Goal: Task Accomplishment & Management: Use online tool/utility

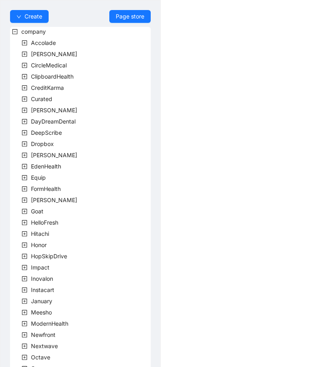
click at [26, 42] on icon "plus-square" at bounding box center [25, 43] width 6 height 6
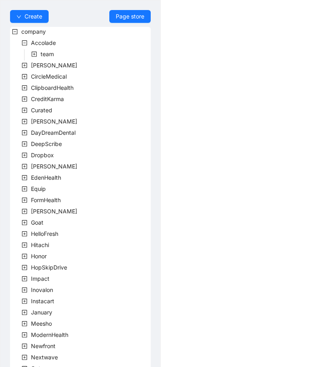
click at [36, 55] on icon "plus-square" at bounding box center [34, 54] width 6 height 6
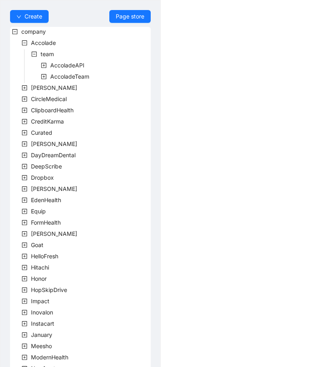
click at [42, 66] on icon "plus-square" at bounding box center [44, 66] width 6 height 6
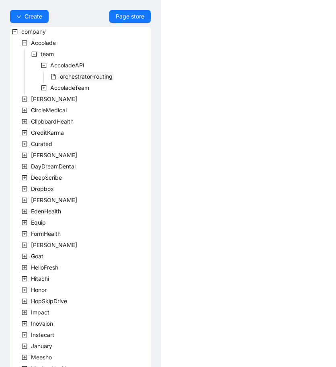
click at [91, 76] on span "orchestrator-routing" at bounding box center [86, 76] width 53 height 7
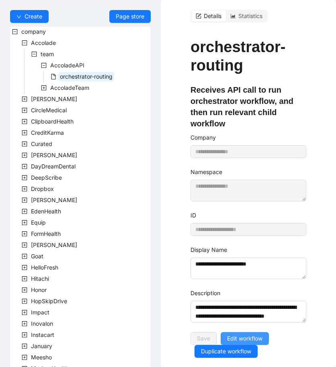
click at [252, 334] on span "Edit workflow" at bounding box center [244, 338] width 35 height 9
